Goal: Communication & Community: Answer question/provide support

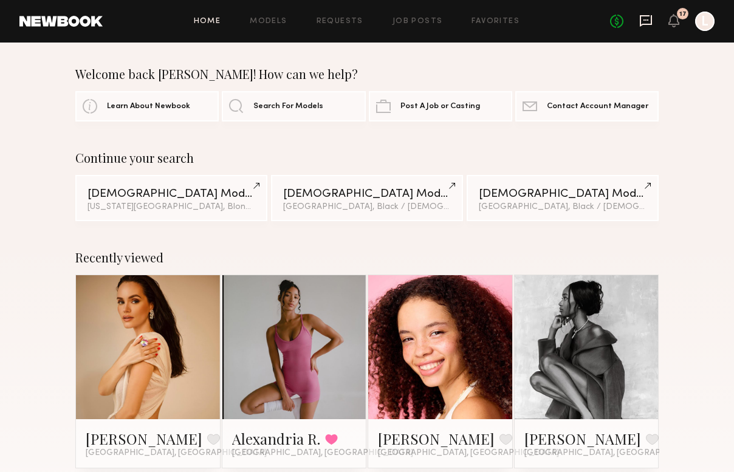
click at [656, 24] on div "No fees up to $5,000 17 L" at bounding box center [662, 21] width 105 height 19
click at [647, 24] on icon at bounding box center [646, 21] width 12 height 12
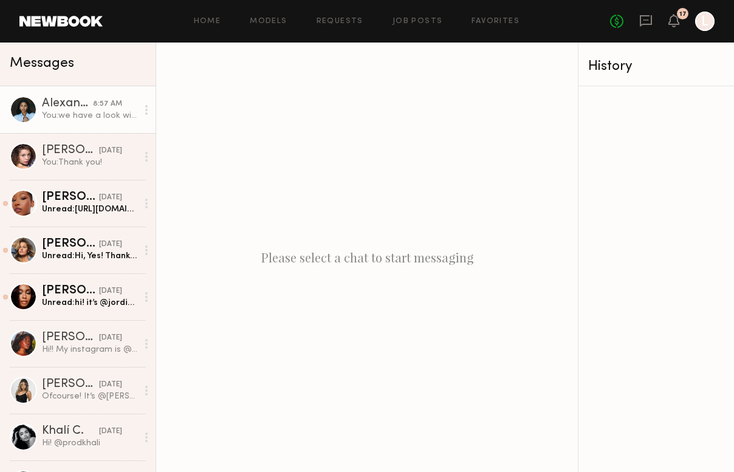
click at [95, 123] on link "Alexandria R. 8:57 AM You: we have a look with a hat" at bounding box center [78, 109] width 156 height 47
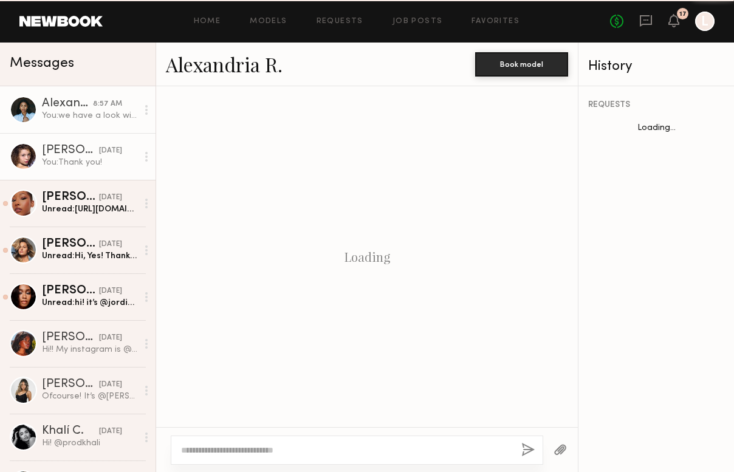
scroll to position [1150, 0]
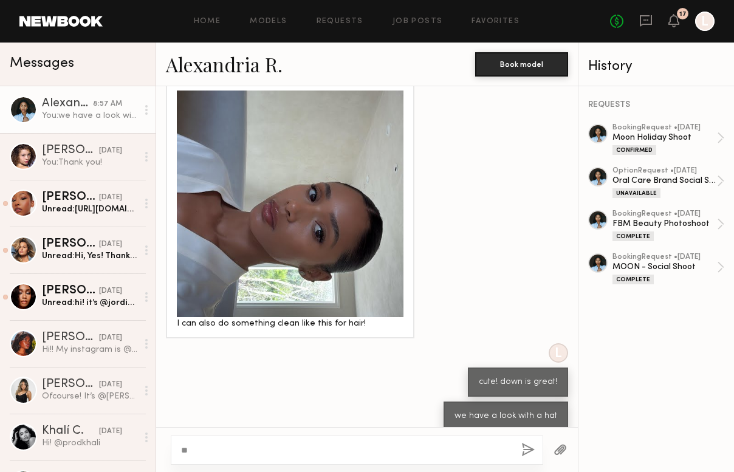
type textarea "*"
type textarea "**********"
click at [532, 444] on button "button" at bounding box center [527, 450] width 13 height 15
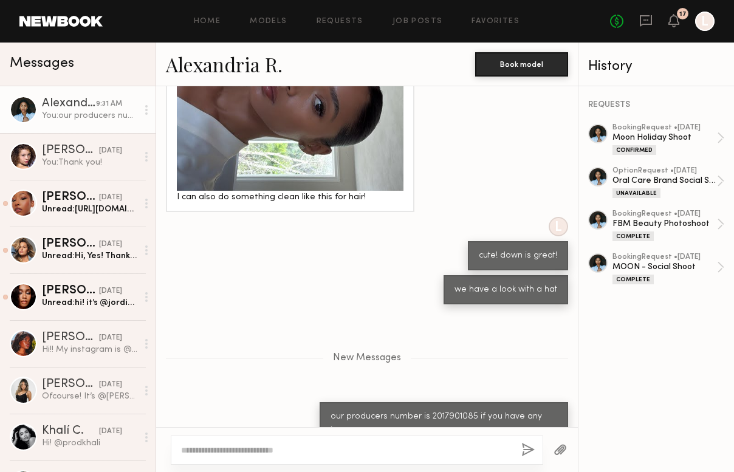
scroll to position [1350, 0]
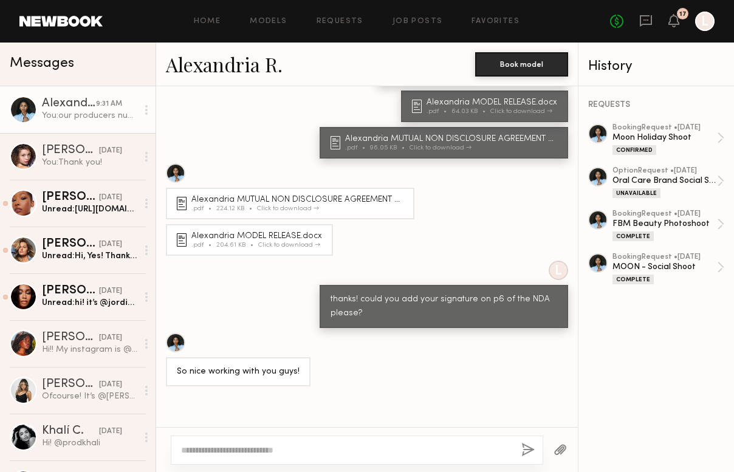
scroll to position [7887, 0]
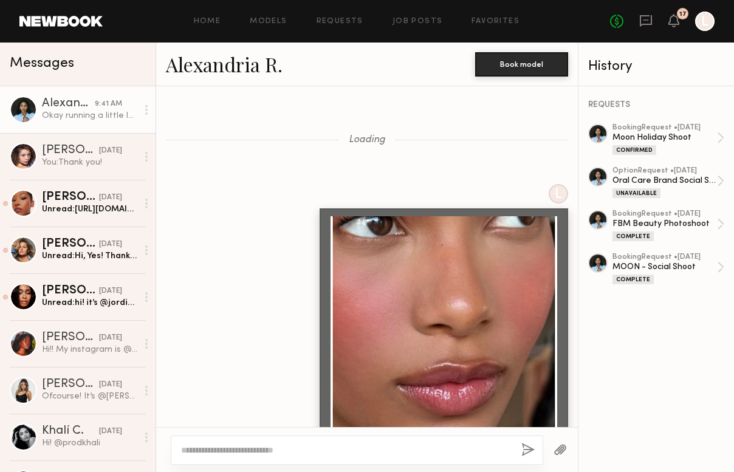
scroll to position [1170, 0]
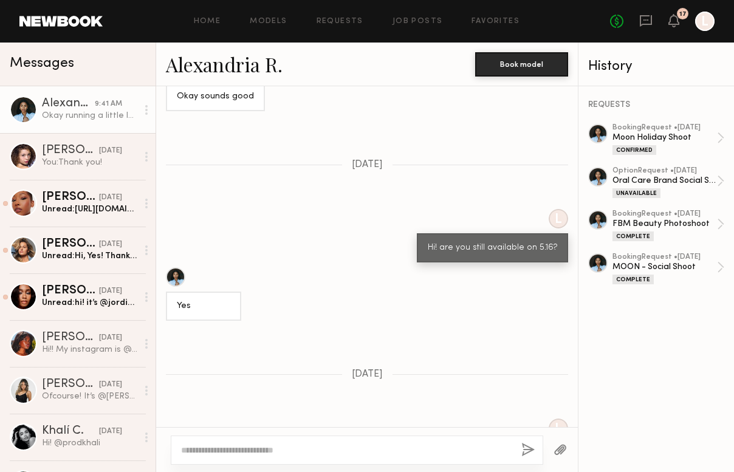
click at [263, 446] on textarea at bounding box center [346, 450] width 331 height 12
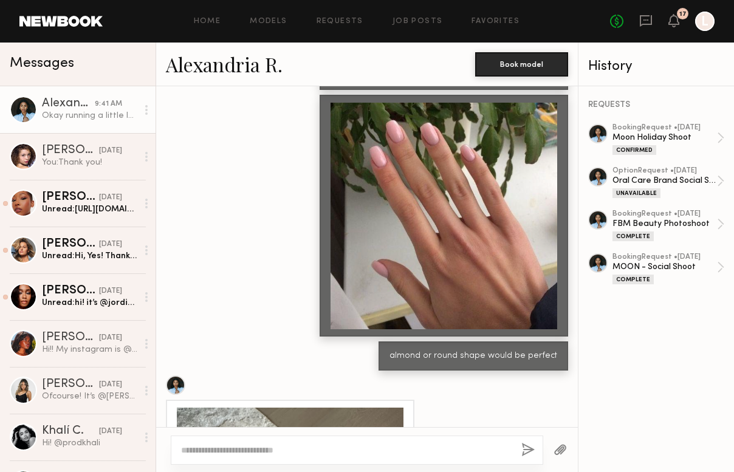
click at [248, 447] on textarea at bounding box center [346, 450] width 331 height 12
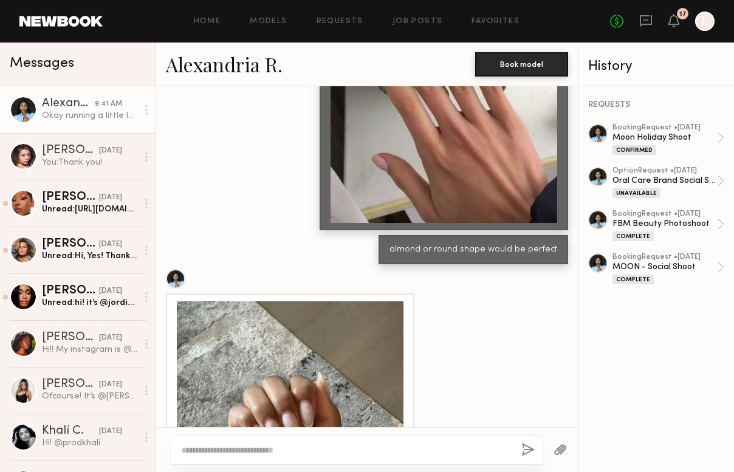
click at [216, 441] on div at bounding box center [357, 450] width 372 height 29
click at [218, 450] on textarea at bounding box center [346, 450] width 331 height 12
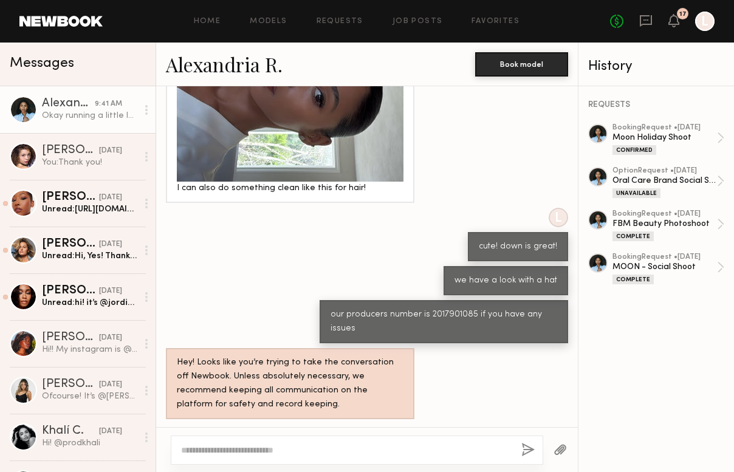
scroll to position [8014, 0]
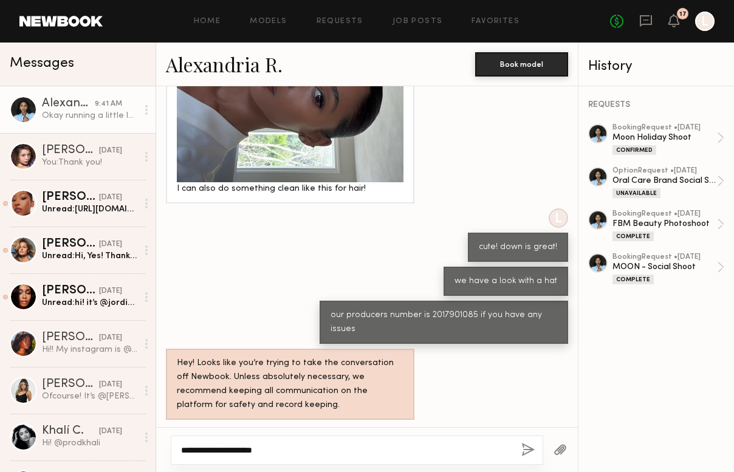
type textarea "**********"
click at [522, 451] on button "button" at bounding box center [527, 450] width 13 height 15
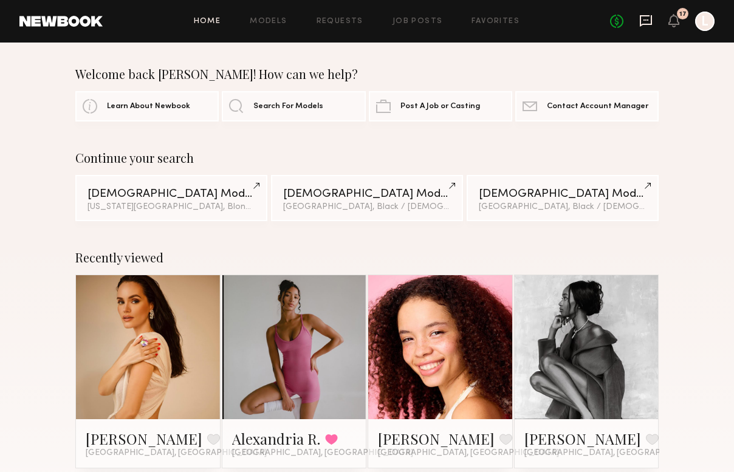
click at [649, 24] on icon at bounding box center [646, 21] width 12 height 12
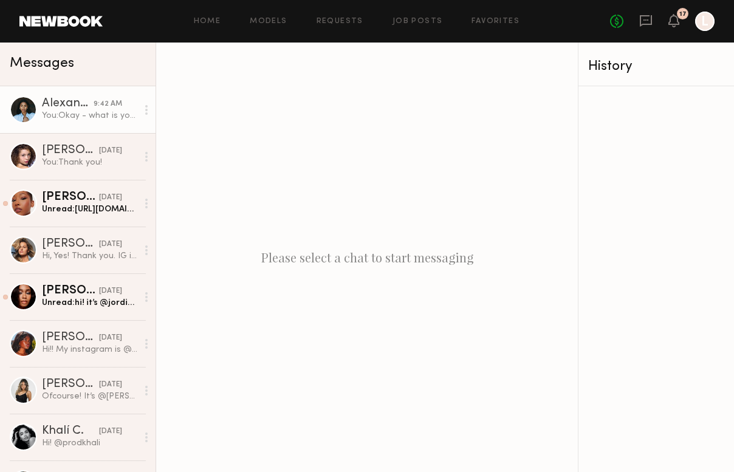
click at [91, 113] on div "You: Okay - what is your ETA" at bounding box center [89, 116] width 95 height 12
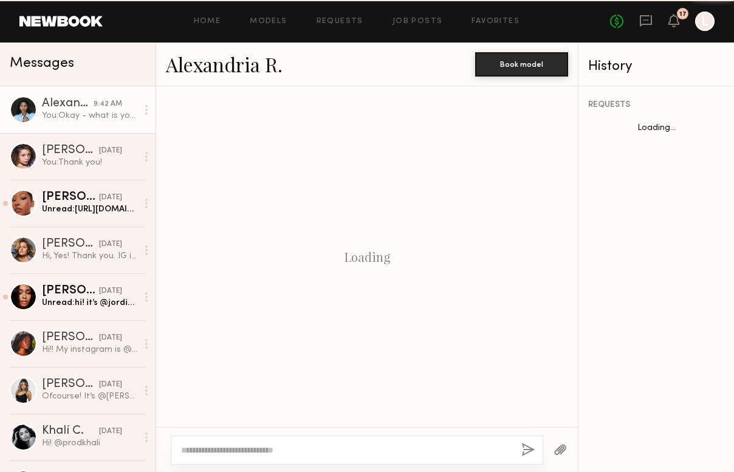
scroll to position [888, 0]
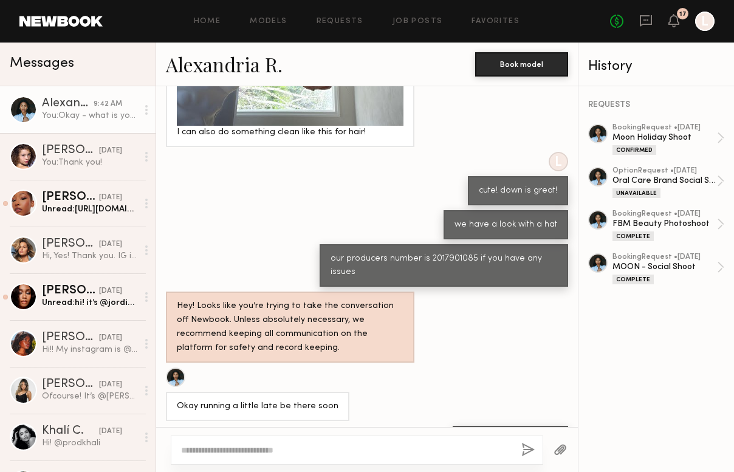
click at [241, 451] on textarea at bounding box center [346, 450] width 331 height 12
